Goal: Communication & Community: Answer question/provide support

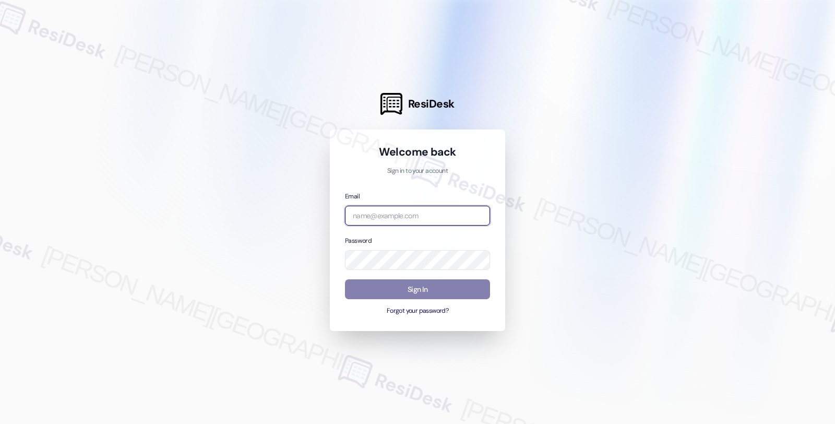
click at [394, 218] on input "email" at bounding box center [417, 216] width 145 height 20
type input "automated-surveys-americas_rental_managers-fides.[PERSON_NAME]@americas_rental_…"
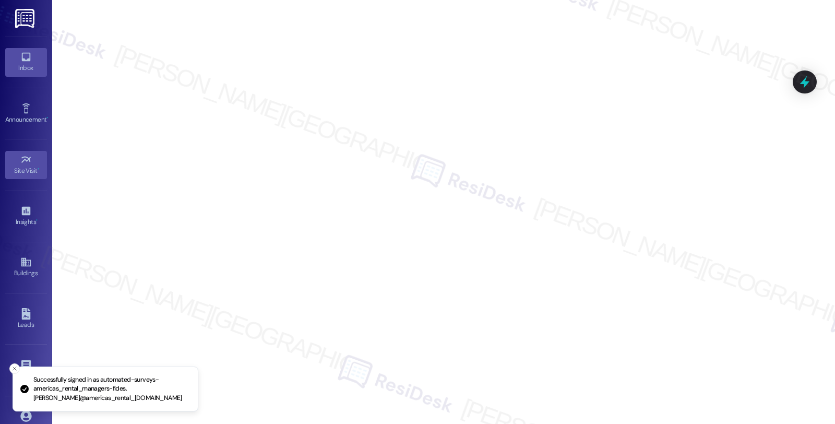
drag, startPoint x: 23, startPoint y: 59, endPoint x: 30, endPoint y: 56, distance: 7.5
click at [23, 59] on icon at bounding box center [25, 56] width 11 height 11
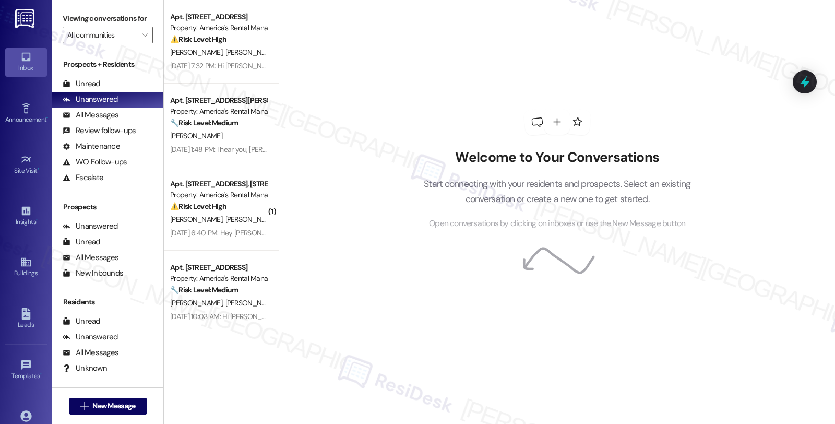
click at [11, 58] on link "Inbox" at bounding box center [26, 62] width 42 height 28
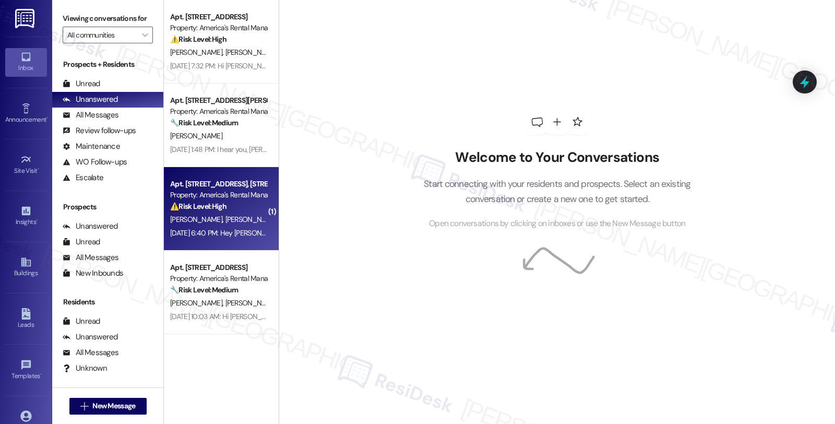
click at [251, 218] on div "[PERSON_NAME] [PERSON_NAME]" at bounding box center [218, 219] width 99 height 13
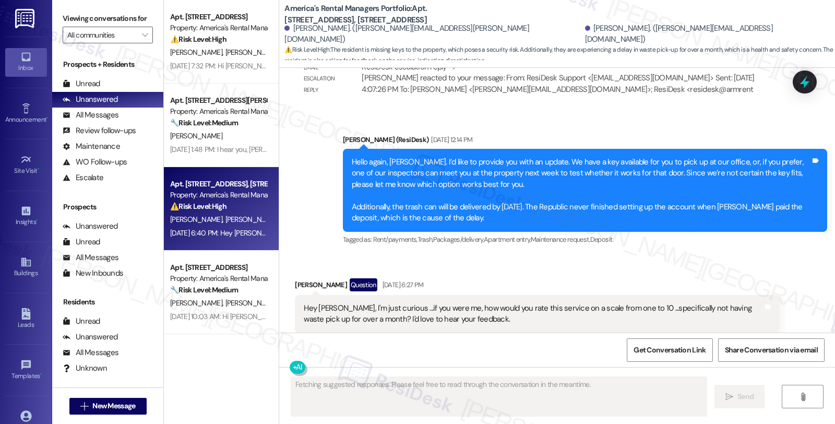
scroll to position [1909, 0]
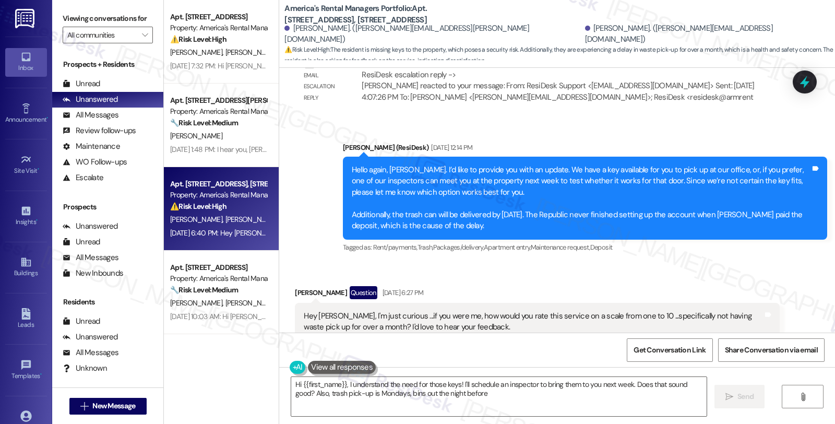
type textarea "Hi {{first_name}}, I understand the need for those keys! I'll schedule an inspe…"
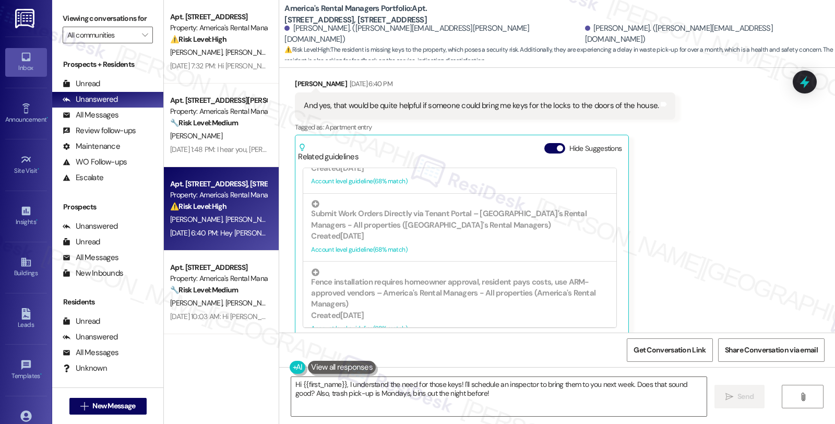
scroll to position [2315, 0]
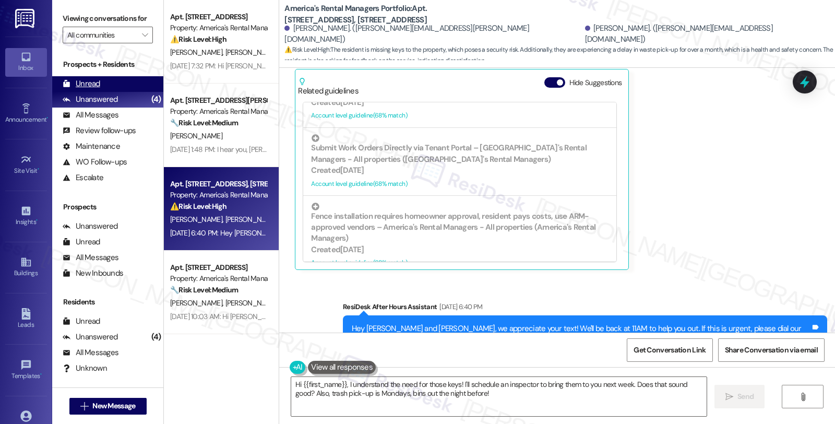
click at [103, 90] on div "Unread (0)" at bounding box center [107, 84] width 111 height 16
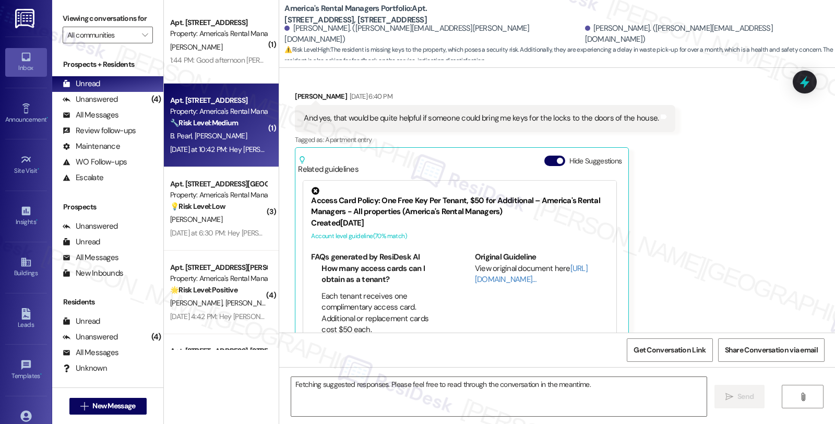
scroll to position [2226, 0]
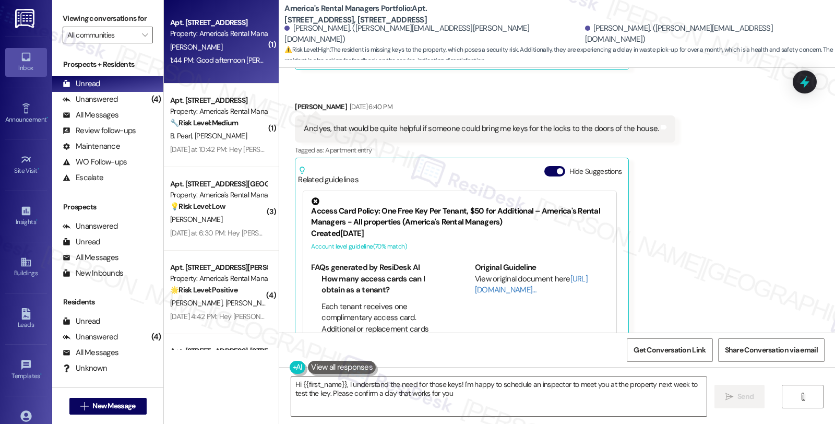
type textarea "Hi {{first_name}}, I understand the need for those keys! I'm happy to schedule …"
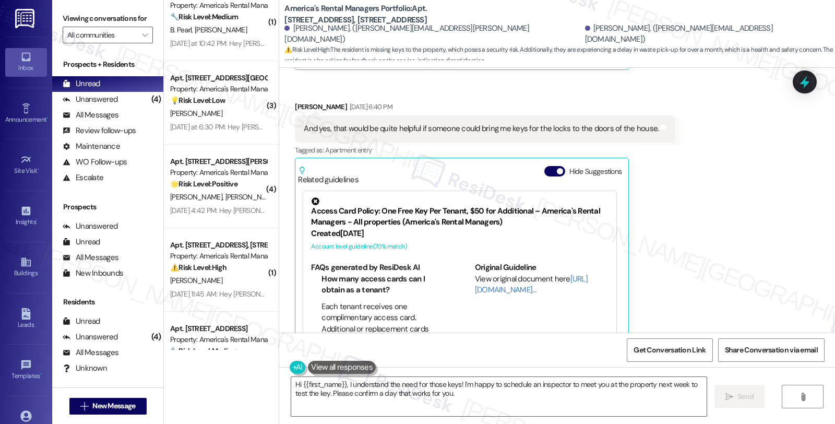
scroll to position [318, 0]
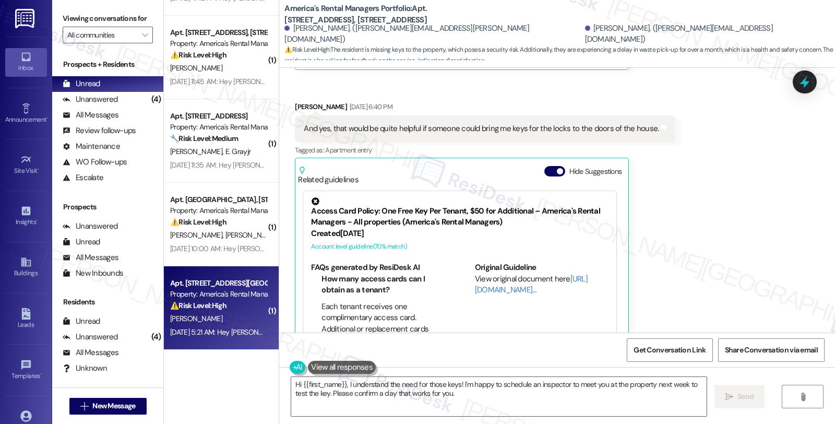
click at [235, 326] on div "[DATE] 5:21 AM: Hey [PERSON_NAME], we appreciate your text! We'll be back at 11…" at bounding box center [218, 332] width 99 height 13
type textarea "Fetching suggested responses. Please feel free to read through the conversation…"
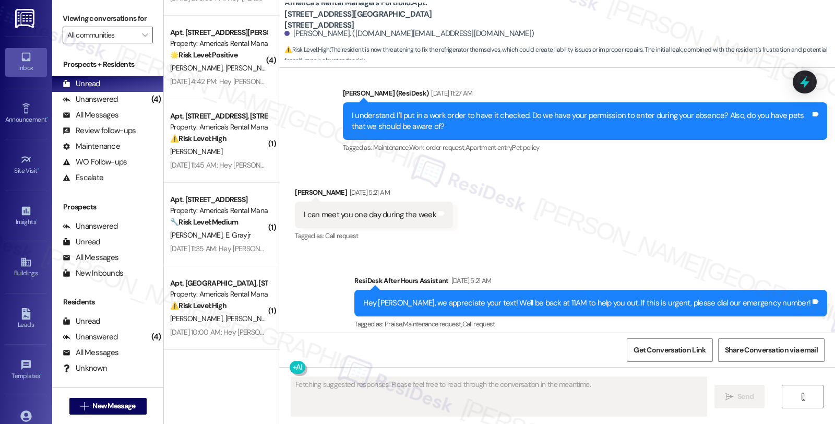
scroll to position [1095, 0]
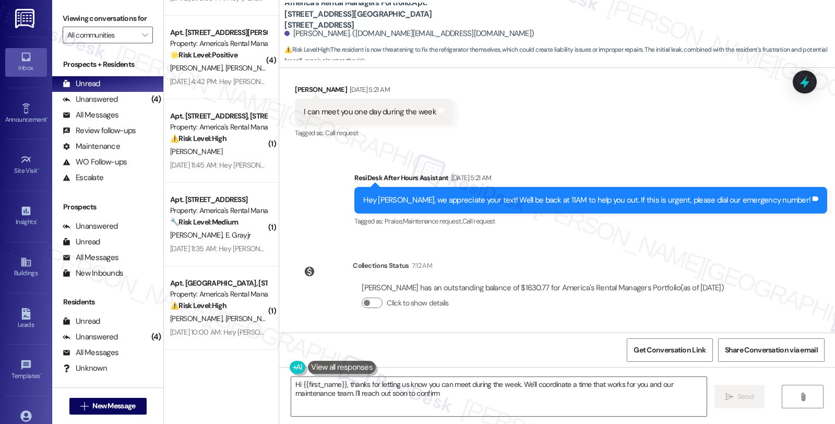
type textarea "Hi {{first_name}}, thanks for letting us know you can meet during the week. We'…"
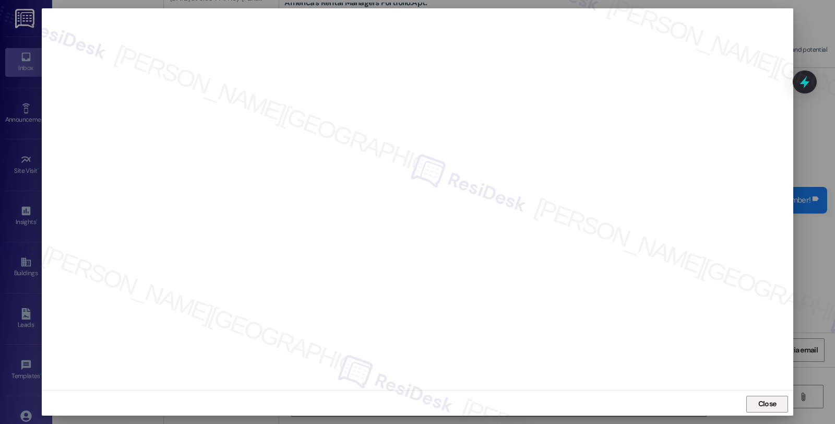
click at [766, 403] on span "Close" at bounding box center [767, 403] width 18 height 11
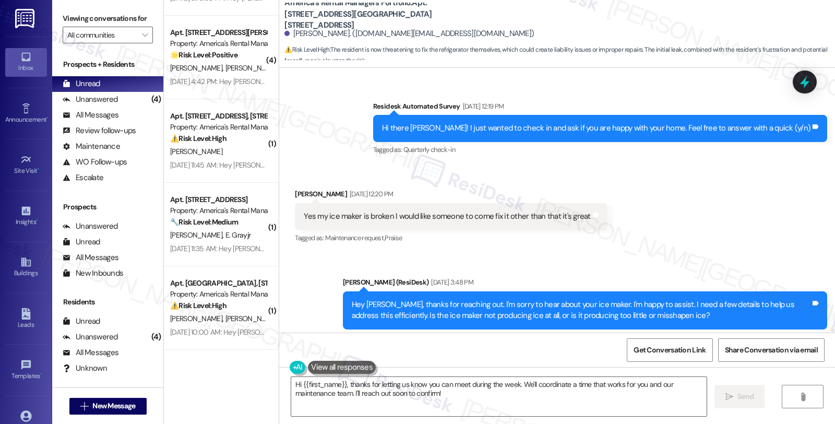
scroll to position [174, 0]
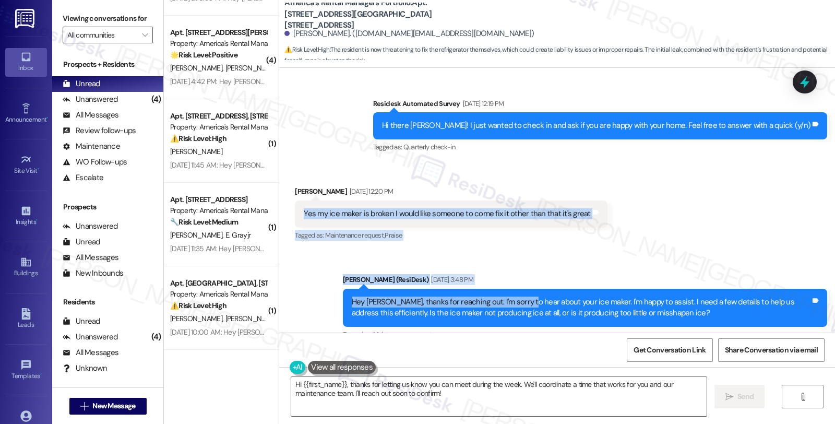
drag, startPoint x: 315, startPoint y: 218, endPoint x: 517, endPoint y: 296, distance: 216.6
click at [517, 296] on div "Lease started [DATE] 7:00 PM Survey, sent via SMS Residesk Automated Survey [DA…" at bounding box center [557, 200] width 556 height 265
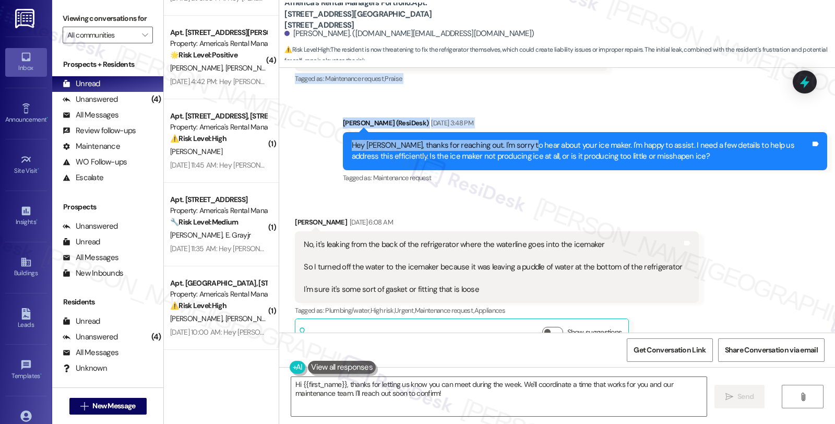
scroll to position [348, 0]
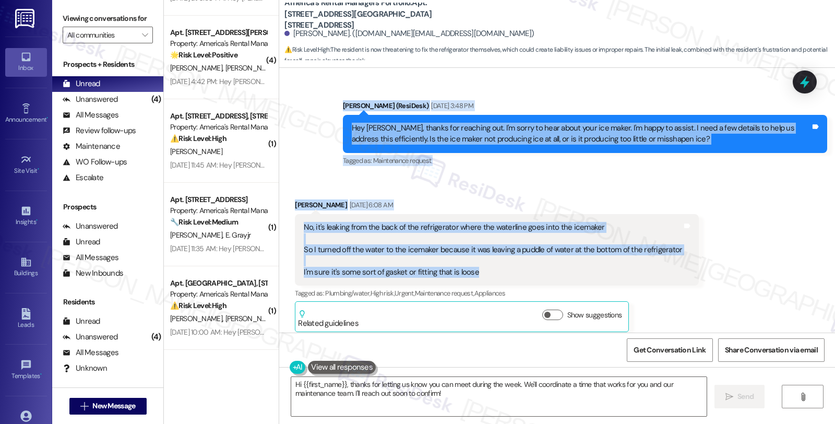
click at [487, 268] on div "No, it's leaking from the back of the refrigerator where the waterline goes int…" at bounding box center [493, 250] width 378 height 56
copy div "Yes my ice maker is broken I would like someone to come fix it other than that …"
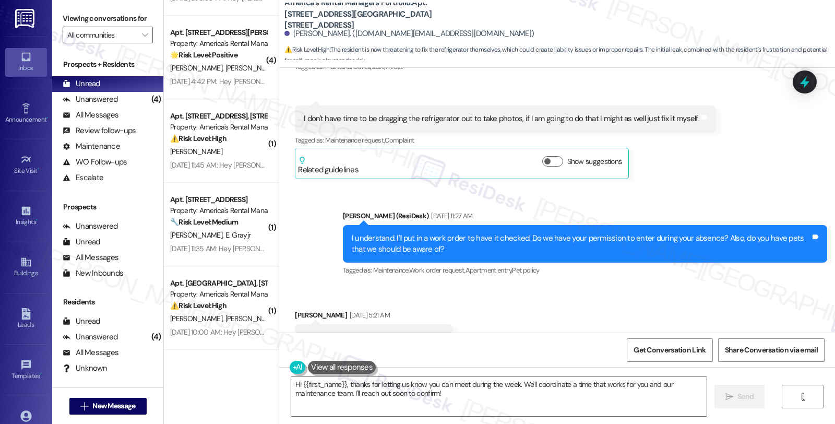
scroll to position [927, 0]
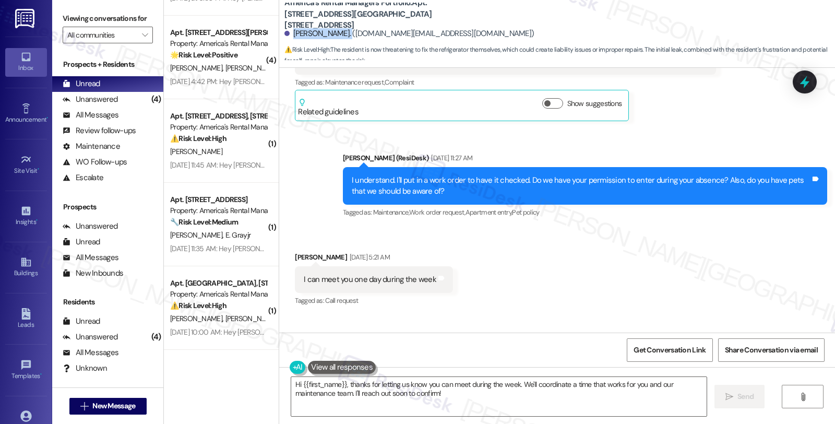
drag, startPoint x: 285, startPoint y: 32, endPoint x: 337, endPoint y: 32, distance: 51.1
click at [337, 32] on div "[PERSON_NAME]. ([DOMAIN_NAME][EMAIL_ADDRESS][DOMAIN_NAME])" at bounding box center [408, 33] width 249 height 11
copy div "[PERSON_NAME]."
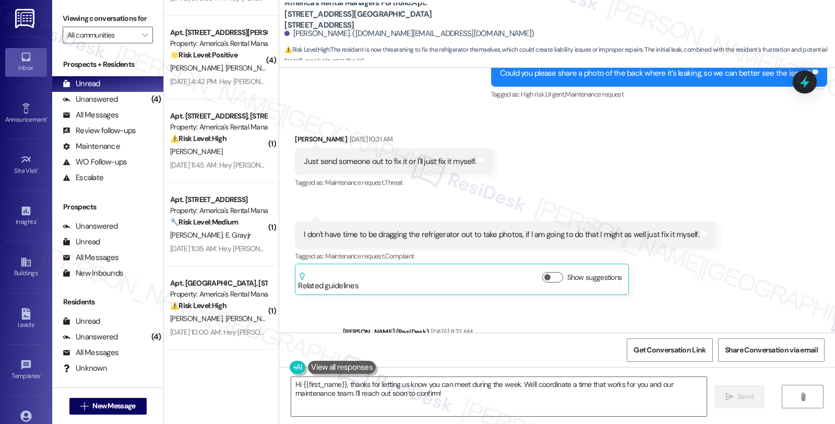
click at [426, 4] on b "America's Rental Managers Portfolio: Apt. [STREET_ADDRESS][GEOGRAPHIC_DATA][STR…" at bounding box center [388, 13] width 209 height 33
copy b "838"
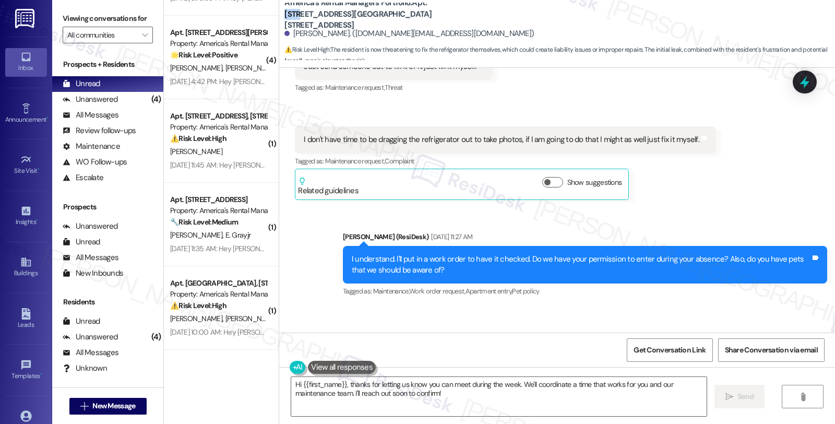
scroll to position [869, 0]
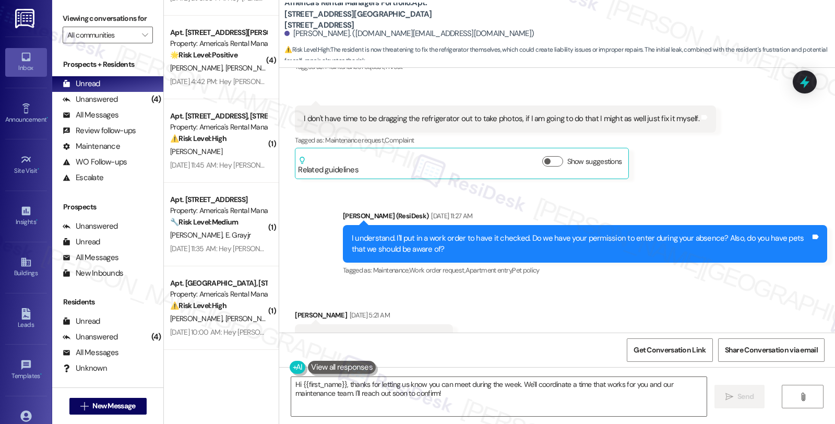
click at [372, 118] on div "I don't have time to be dragging the refrigerator out to take photos, if I am g…" at bounding box center [502, 118] width 396 height 11
drag, startPoint x: 414, startPoint y: 119, endPoint x: 509, endPoint y: 120, distance: 95.0
click at [509, 120] on div "I don't have time to be dragging the refrigerator out to take photos, if I am g…" at bounding box center [502, 118] width 396 height 11
copy div "dragging the refrigerator out to take photos"
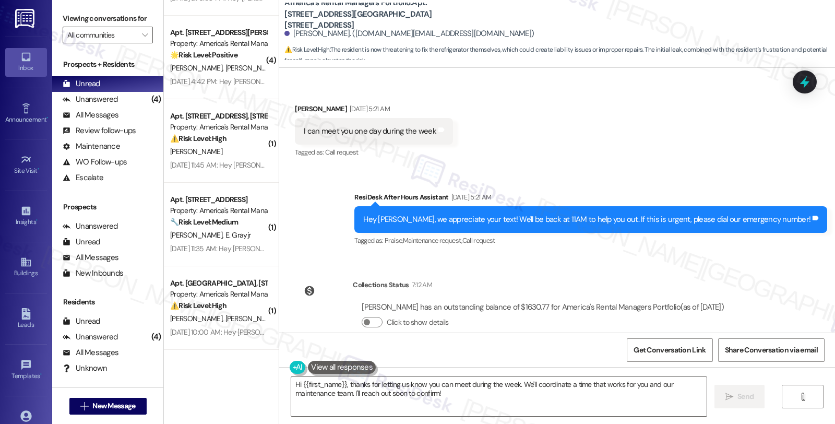
scroll to position [1095, 0]
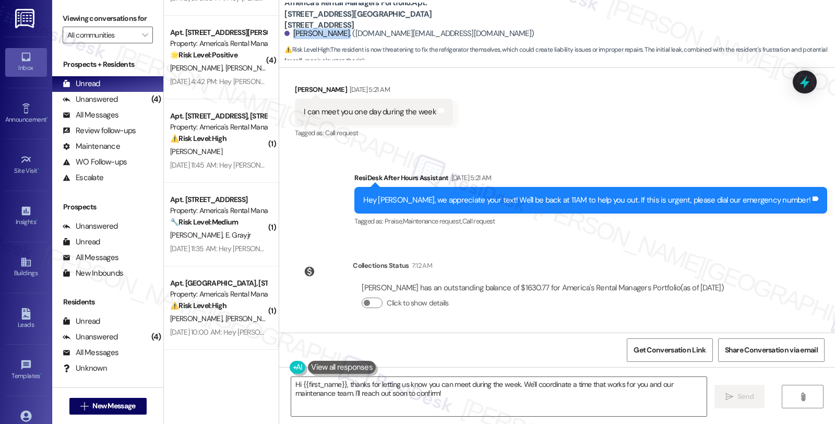
drag, startPoint x: 285, startPoint y: 34, endPoint x: 335, endPoint y: 35, distance: 49.6
click at [335, 35] on div "[PERSON_NAME]. ([DOMAIN_NAME][EMAIL_ADDRESS][DOMAIN_NAME])" at bounding box center [408, 33] width 249 height 11
copy div "[PERSON_NAME]"
click at [797, 77] on icon at bounding box center [805, 82] width 18 height 18
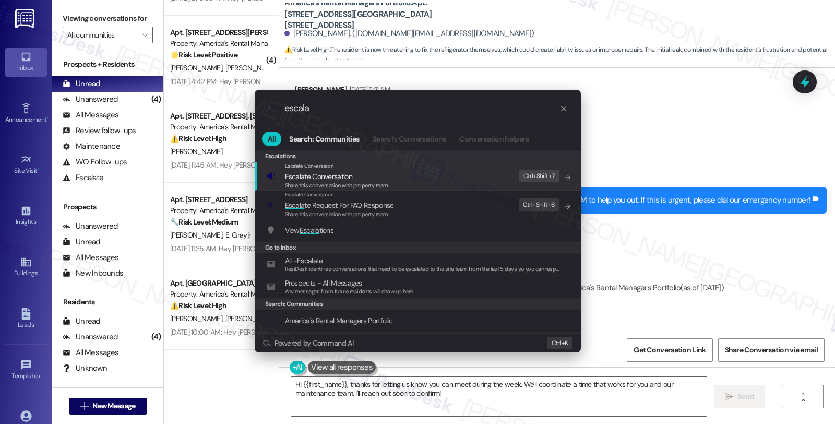
type input "escala"
click at [354, 182] on span "Share this conversation with property team" at bounding box center [336, 185] width 103 height 7
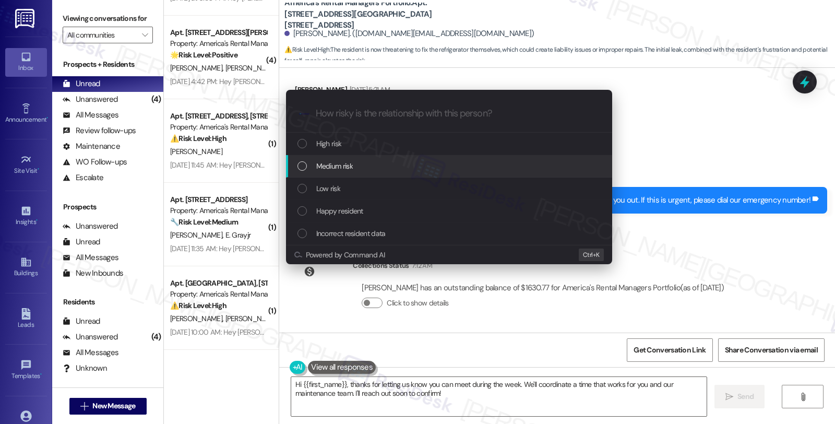
click at [350, 170] on span "Medium risk" at bounding box center [334, 165] width 37 height 11
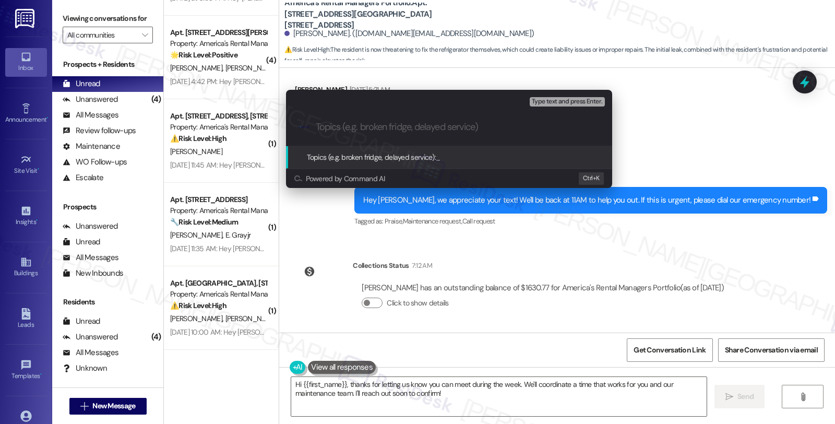
paste input "#53430-1"
click at [317, 123] on input "#53430-1 (Ice maker)" at bounding box center [453, 127] width 275 height 11
paste input "Work Order Filed by ResiDesk - WO #"
type input "Work Order Filed by ResiDesk - WO #53430-1 (Ice maker)"
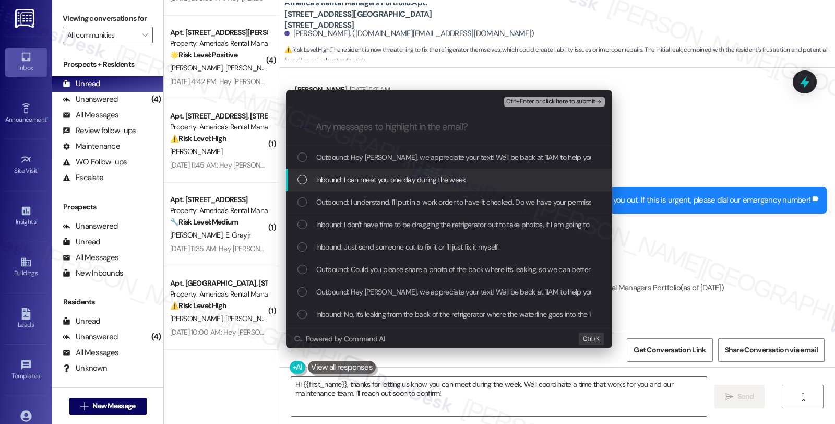
click at [390, 178] on span "Inbound: I can meet you one day during the week" at bounding box center [391, 179] width 150 height 11
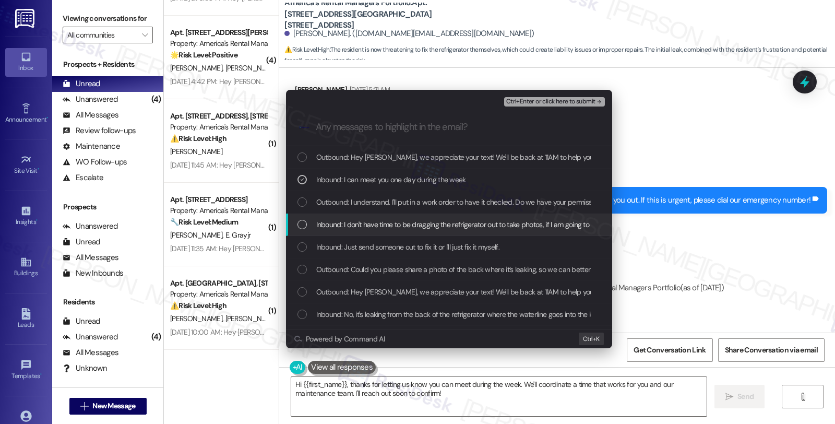
click at [368, 227] on span "Inbound: I don't have time to be dragging the refrigerator out to take photos, …" at bounding box center [511, 224] width 390 height 11
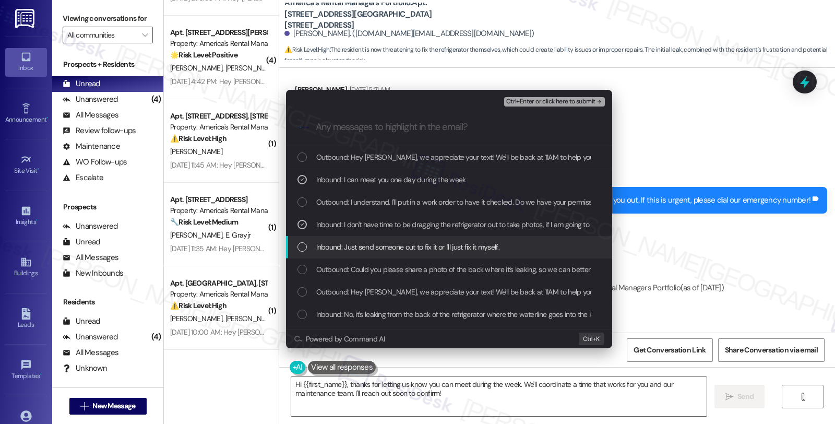
click at [365, 249] on span "Inbound: Just send someone out to fix it or I'll just fix it myself." at bounding box center [407, 246] width 183 height 11
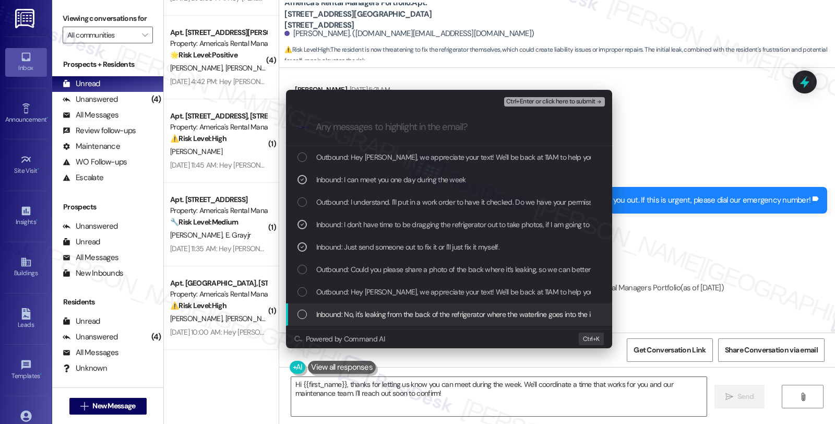
click at [363, 315] on span "Inbound: No, it's leaking from the back of the refrigerator where the waterline…" at bounding box center [719, 313] width 807 height 11
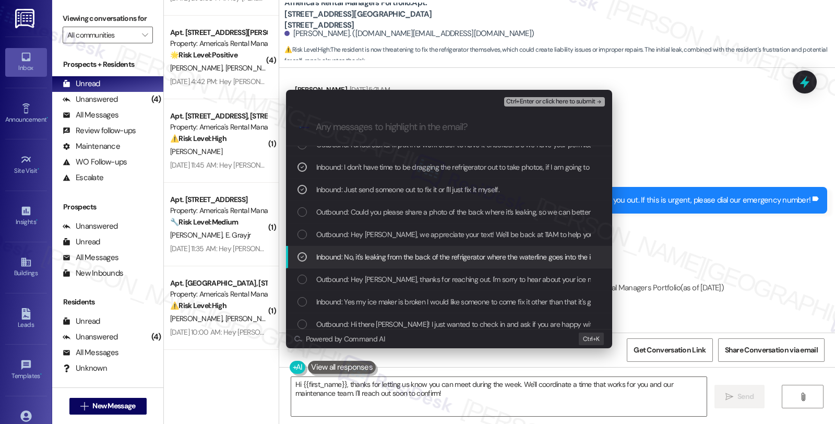
scroll to position [58, 0]
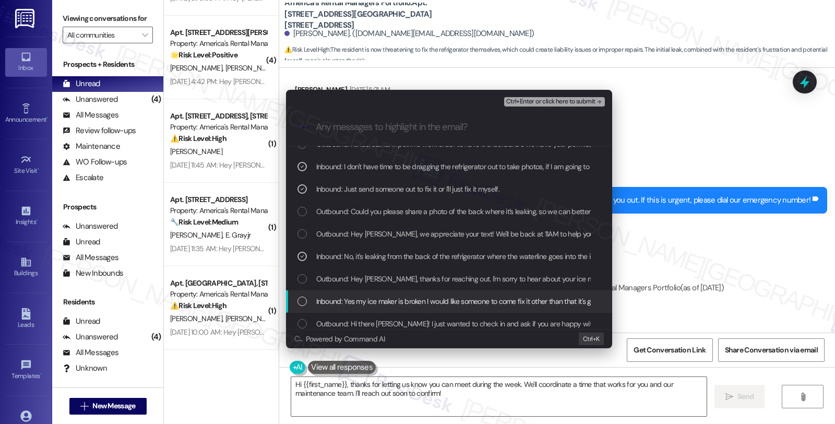
click at [368, 304] on span "Inbound: Yes my ice maker is broken I would like someone to come fix it other t…" at bounding box center [459, 300] width 287 height 11
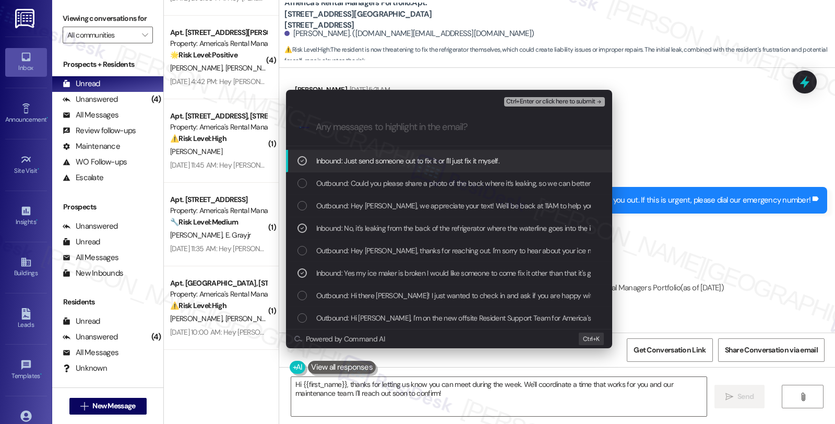
click at [522, 104] on span "Ctrl+Enter or click here to submit" at bounding box center [550, 101] width 89 height 7
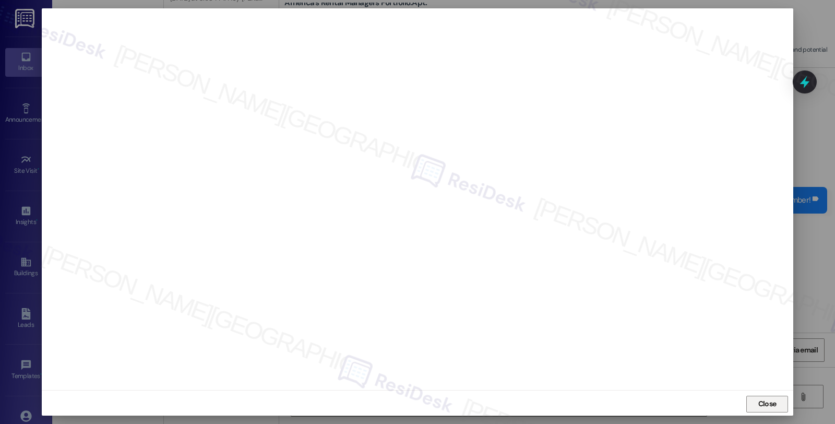
click at [774, 404] on span "Close" at bounding box center [767, 403] width 22 height 11
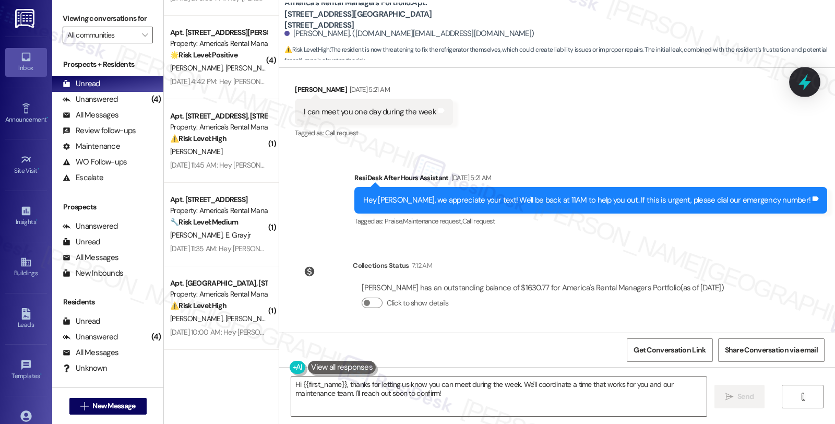
click at [800, 91] on div at bounding box center [804, 82] width 31 height 30
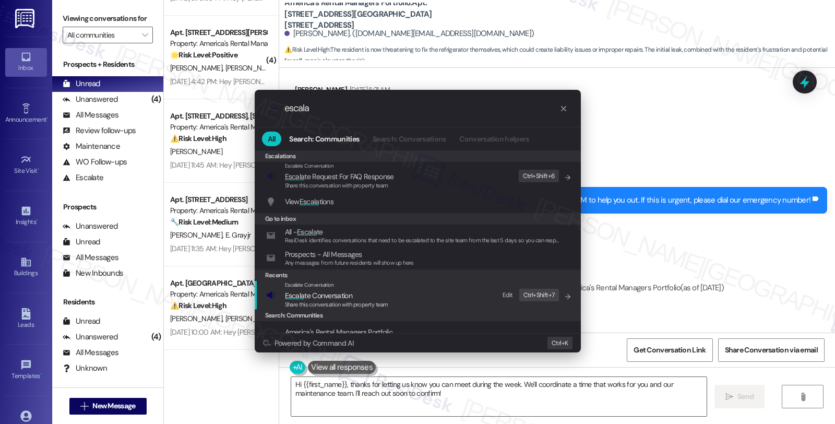
type input "escala"
click at [382, 290] on span "Escala te Conversation" at bounding box center [336, 295] width 103 height 11
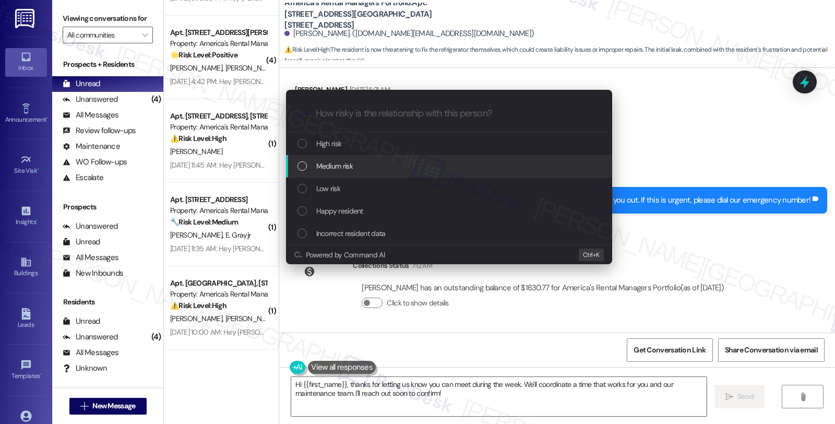
click at [364, 171] on div "Medium risk" at bounding box center [449, 165] width 305 height 11
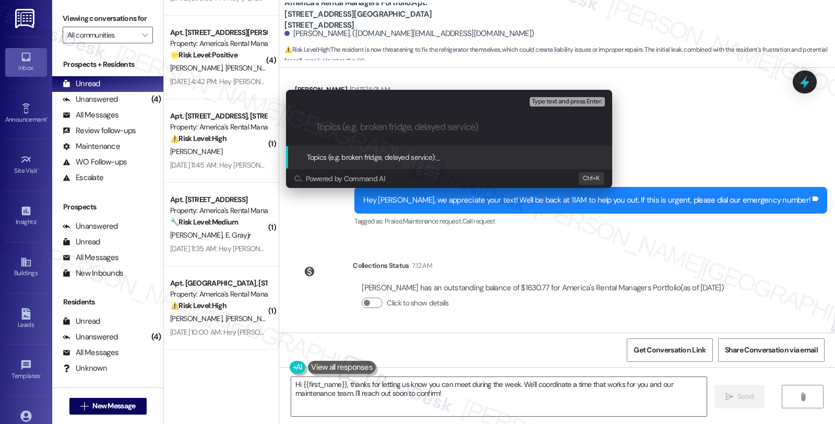
paste input "Work Order Filed by ResiDesk - WO #53430-1 (Ice maker)"
type input "Work Order Filed by ResiDesk - WO #53430-1 (Ice maker)"
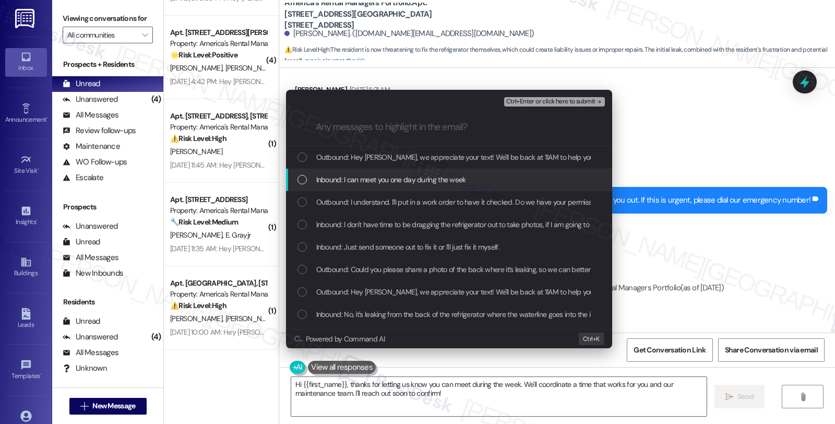
click at [371, 181] on span "Inbound: I can meet you one day during the week" at bounding box center [391, 179] width 150 height 11
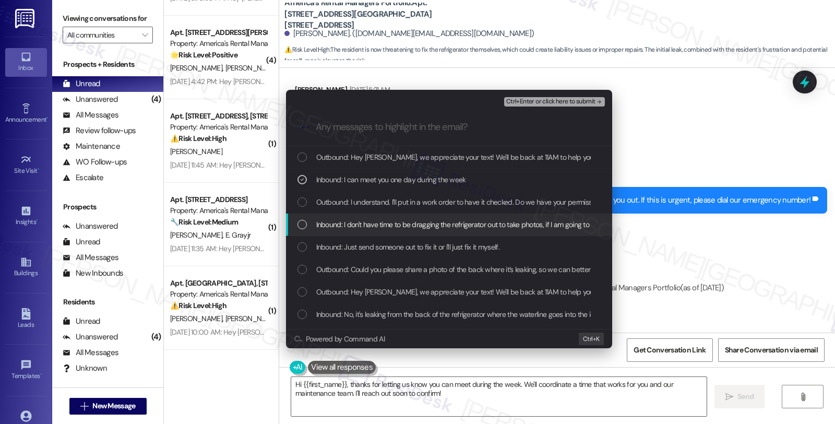
click at [370, 231] on div "Inbound: I don't have time to be dragging the refrigerator out to take photos, …" at bounding box center [449, 224] width 326 height 22
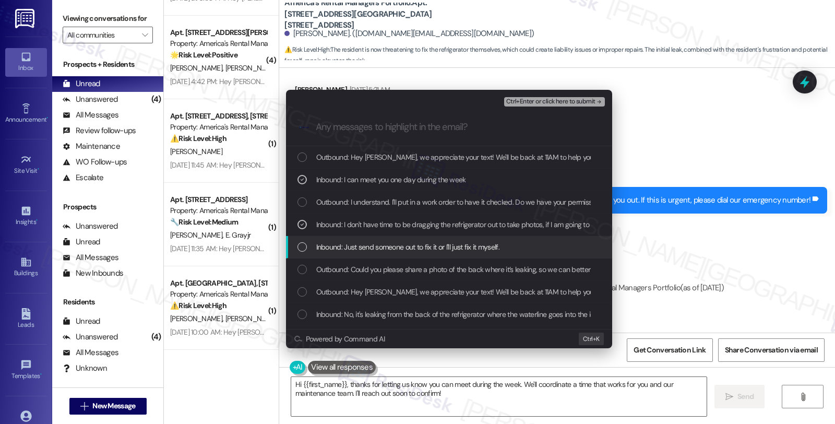
click at [367, 253] on div "Inbound: Just send someone out to fix it or I'll just fix it myself." at bounding box center [449, 247] width 326 height 22
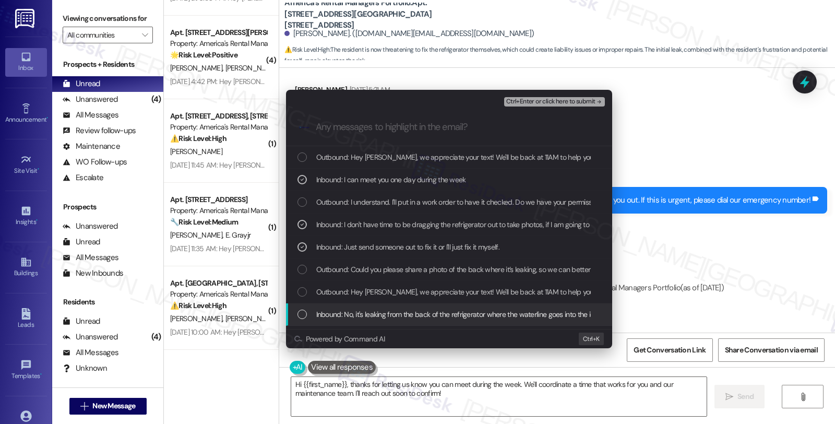
click at [365, 316] on span "Inbound: No, it's leaking from the back of the refrigerator where the waterline…" at bounding box center [719, 313] width 807 height 11
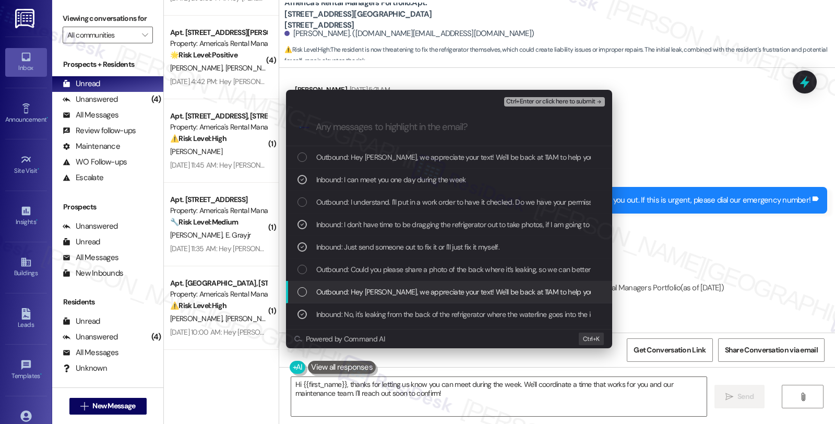
scroll to position [58, 0]
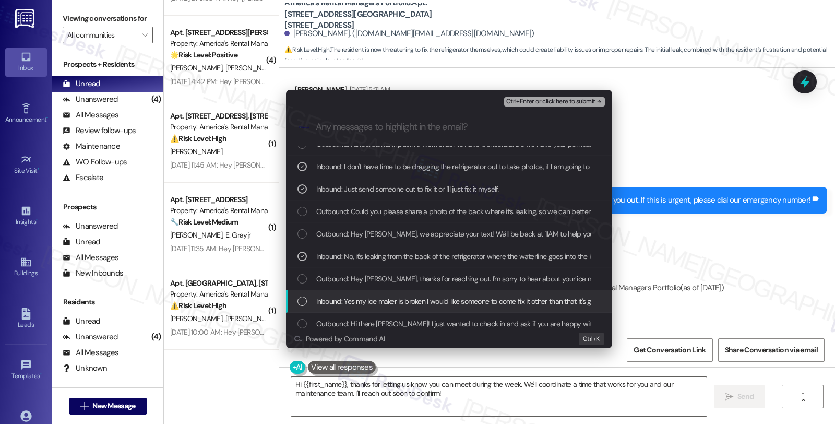
click at [390, 299] on span "Inbound: Yes my ice maker is broken I would like someone to come fix it other t…" at bounding box center [459, 300] width 287 height 11
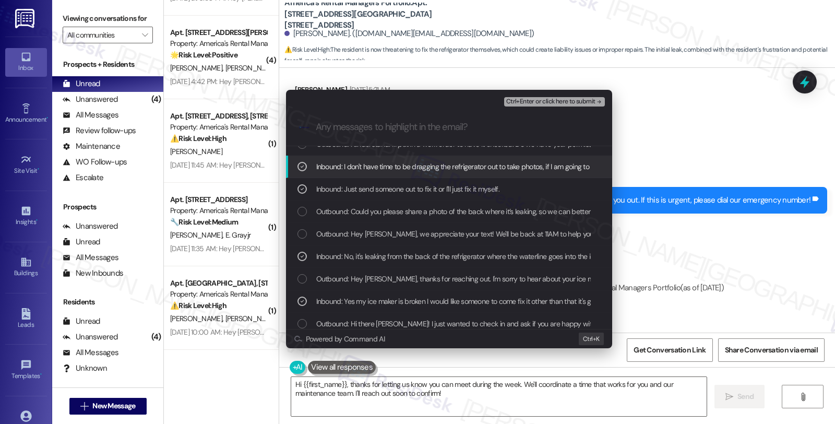
click at [555, 101] on span "Ctrl+Enter or click here to submit" at bounding box center [550, 101] width 89 height 7
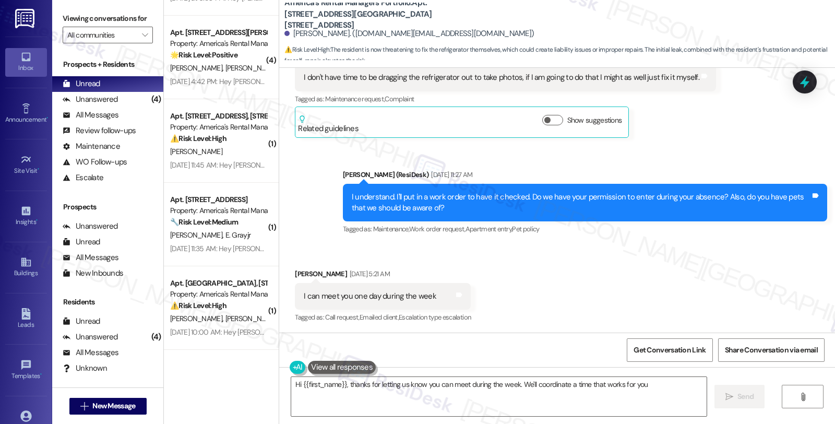
scroll to position [1095, 0]
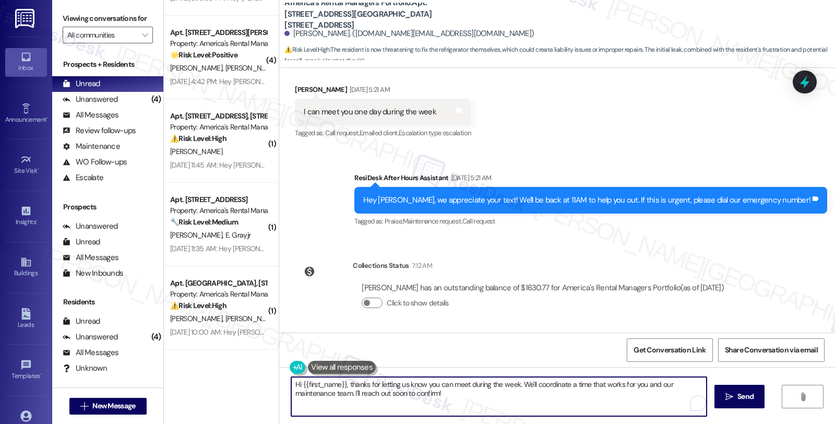
drag, startPoint x: 349, startPoint y: 384, endPoint x: 555, endPoint y: 398, distance: 206.6
click at [555, 398] on textarea "Hi {{first_name}}, thanks for letting us know you can meet during the week. We'…" at bounding box center [498, 396] width 415 height 39
paste textarea "WO #53430-1 (Ice maker)"
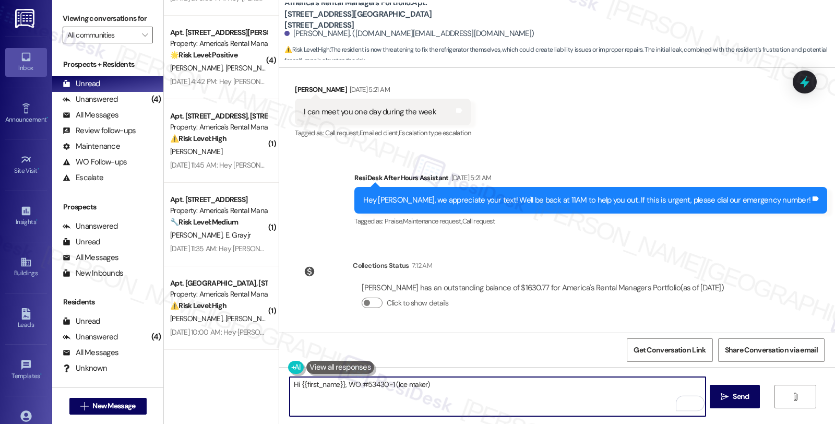
click at [342, 385] on textarea "Hi {{first_name}}, WO #53430-1 (Ice maker)" at bounding box center [497, 396] width 415 height 39
click at [410, 386] on textarea "Hi {{first_name}}, I've put in work order WO #53430-1 (Ice maker)" at bounding box center [497, 396] width 415 height 39
drag, startPoint x: 439, startPoint y: 382, endPoint x: 614, endPoint y: 392, distance: 174.5
click at [612, 390] on textarea "Hi {{first_name}}, I've put in work order #53430-1 (Ice maker)" at bounding box center [497, 396] width 415 height 39
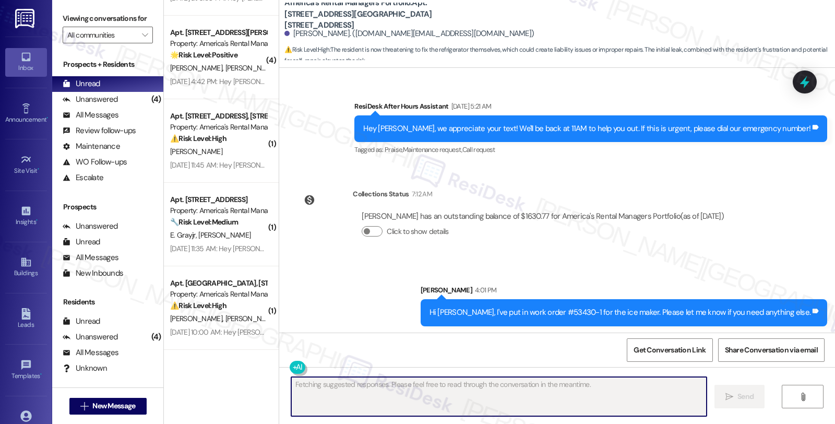
scroll to position [1167, 0]
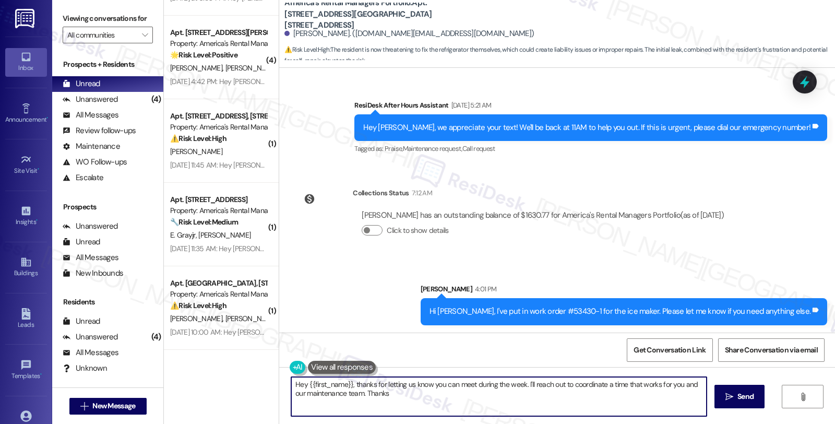
type textarea "Hey {{first_name}}, thanks for letting us know you can meet during the week. I'…"
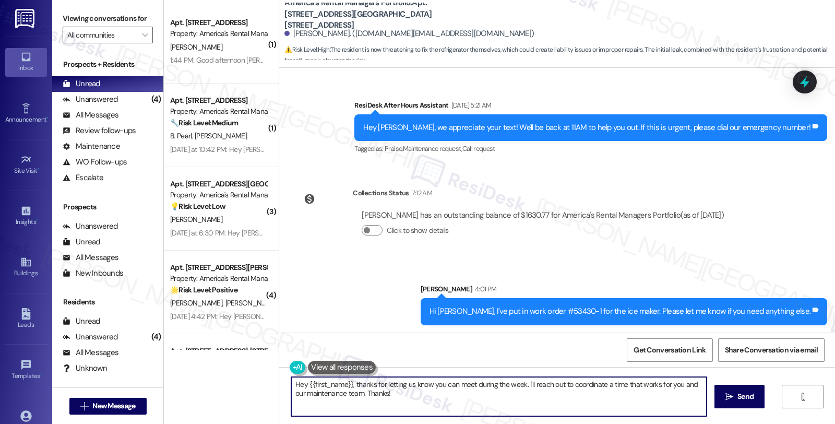
scroll to position [235, 0]
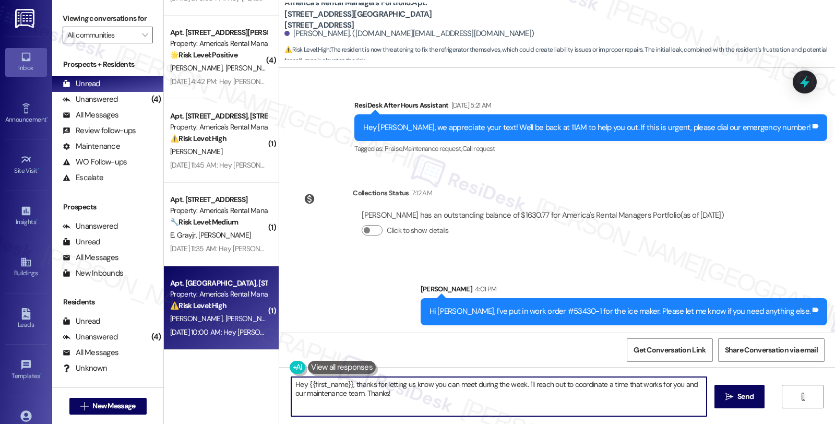
click at [178, 306] on strong "⚠️ Risk Level: High" at bounding box center [198, 305] width 56 height 9
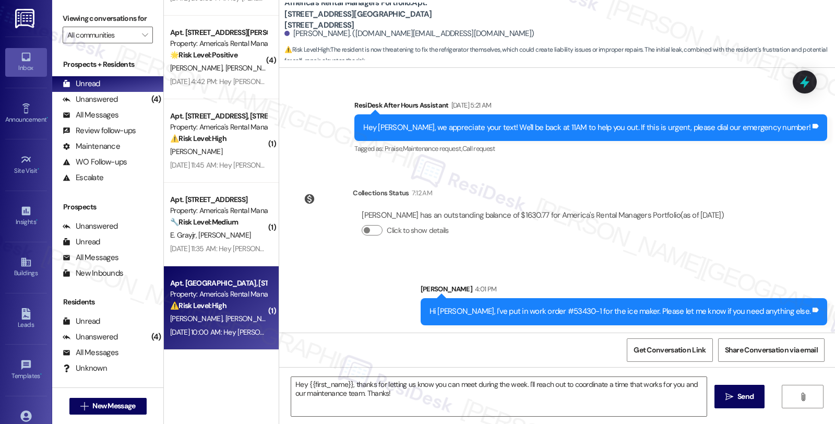
type textarea "Fetching suggested responses. Please feel free to read through the conversation…"
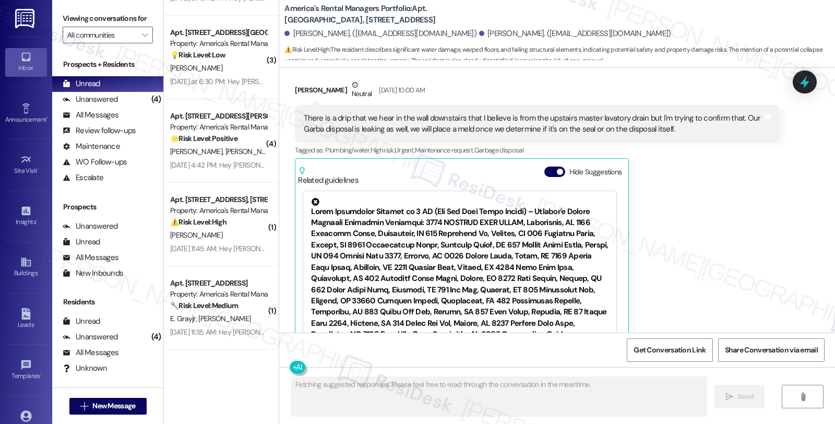
scroll to position [151, 0]
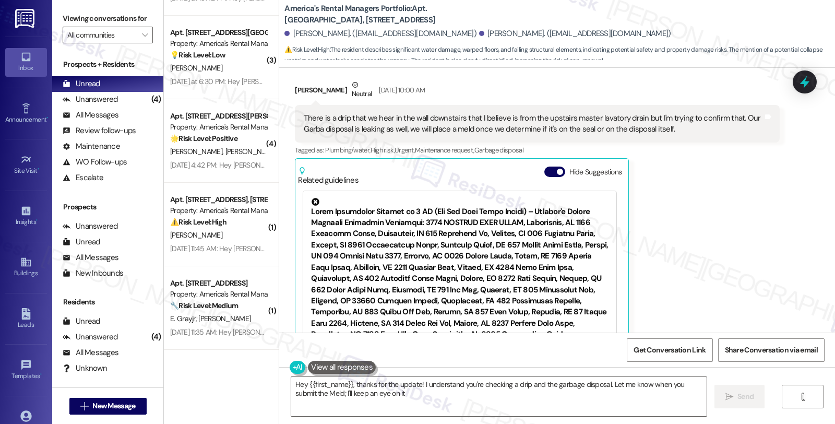
type textarea "Hey {{first_name}}, thanks for the update! I understand you're checking a drip …"
